Goal: Transaction & Acquisition: Purchase product/service

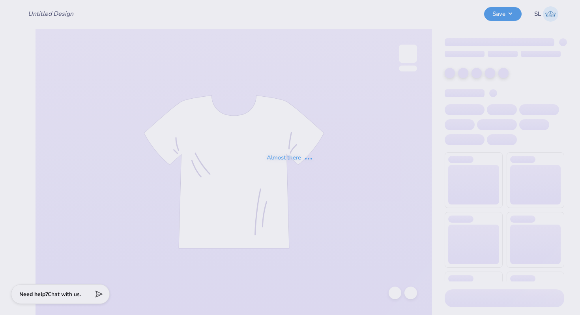
type input "cap"
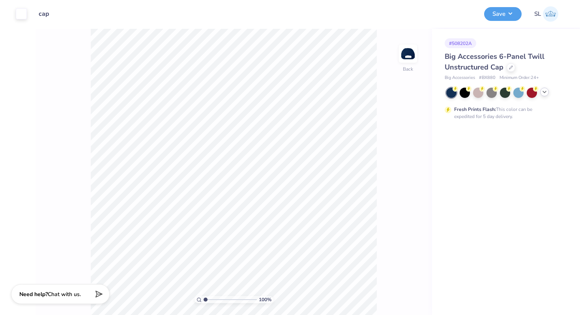
click at [543, 96] on div at bounding box center [505, 93] width 118 height 10
click at [544, 94] on icon at bounding box center [545, 92] width 6 height 6
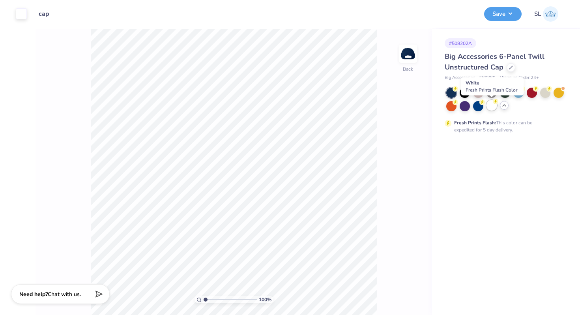
click at [494, 107] on div at bounding box center [492, 105] width 10 height 10
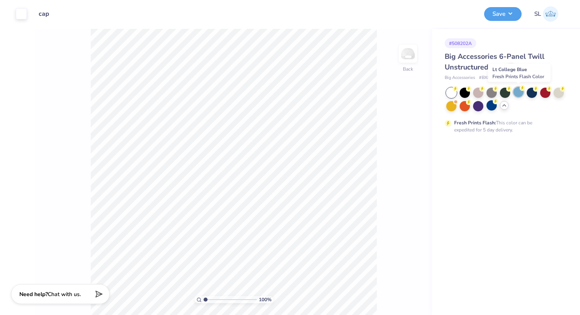
click at [520, 91] on div at bounding box center [519, 92] width 10 height 10
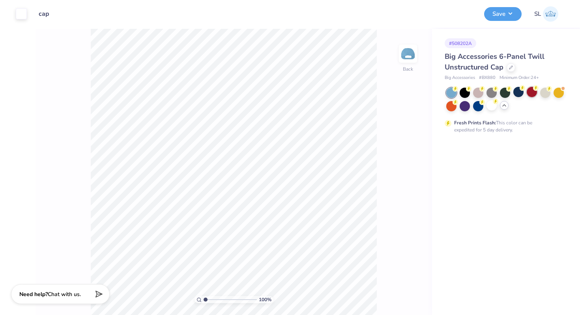
click at [530, 91] on div at bounding box center [532, 92] width 10 height 10
click at [495, 93] on div at bounding box center [492, 92] width 10 height 10
click at [476, 105] on div at bounding box center [478, 105] width 10 height 10
drag, startPoint x: 495, startPoint y: 77, endPoint x: 482, endPoint y: 77, distance: 13.4
click at [482, 77] on div "Big Accessories # BX880 Minimum Order: 24 +" at bounding box center [505, 78] width 120 height 7
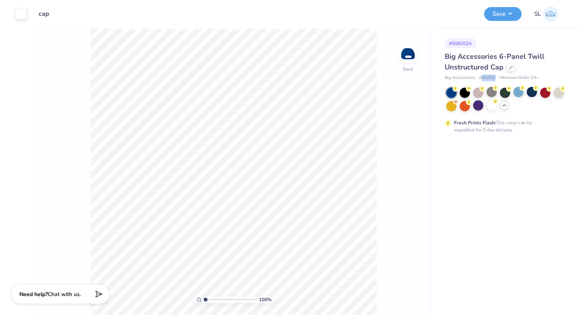
copy span "BX880"
click at [516, 178] on div "# 508202A Big Accessories 6-Panel Twill Unstructured Cap Big Accessories # BX88…" at bounding box center [506, 172] width 148 height 286
